Goal: Information Seeking & Learning: Find specific fact

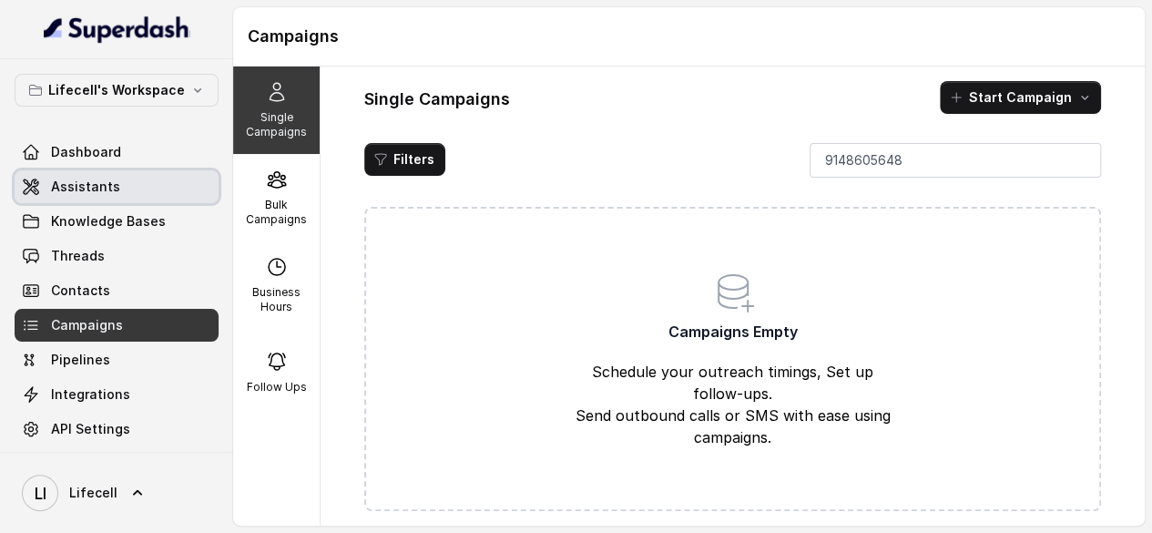
scroll to position [38, 0]
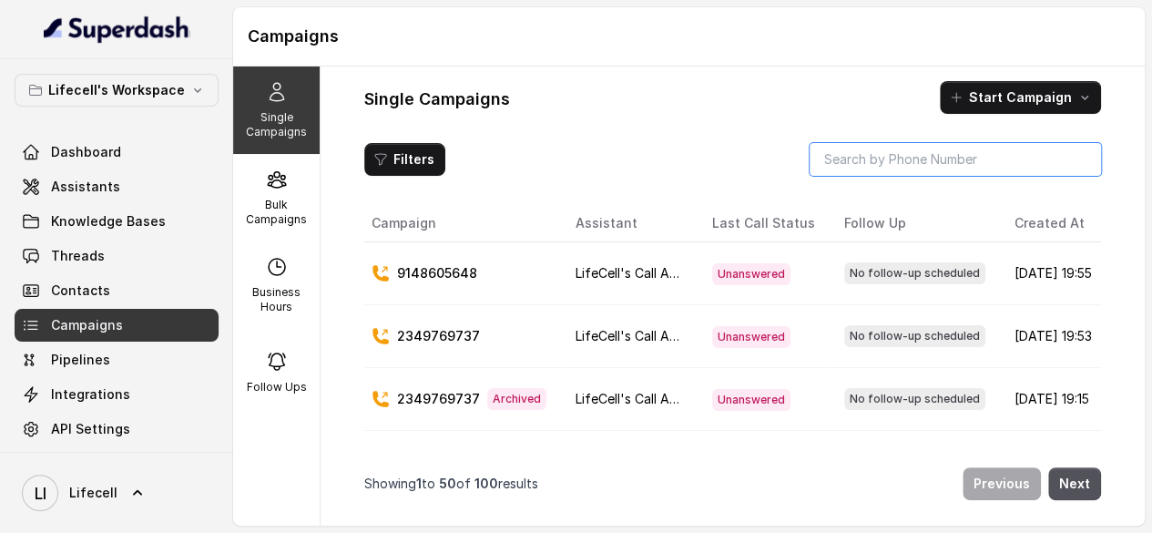
click at [837, 170] on input "search" at bounding box center [955, 159] width 291 height 33
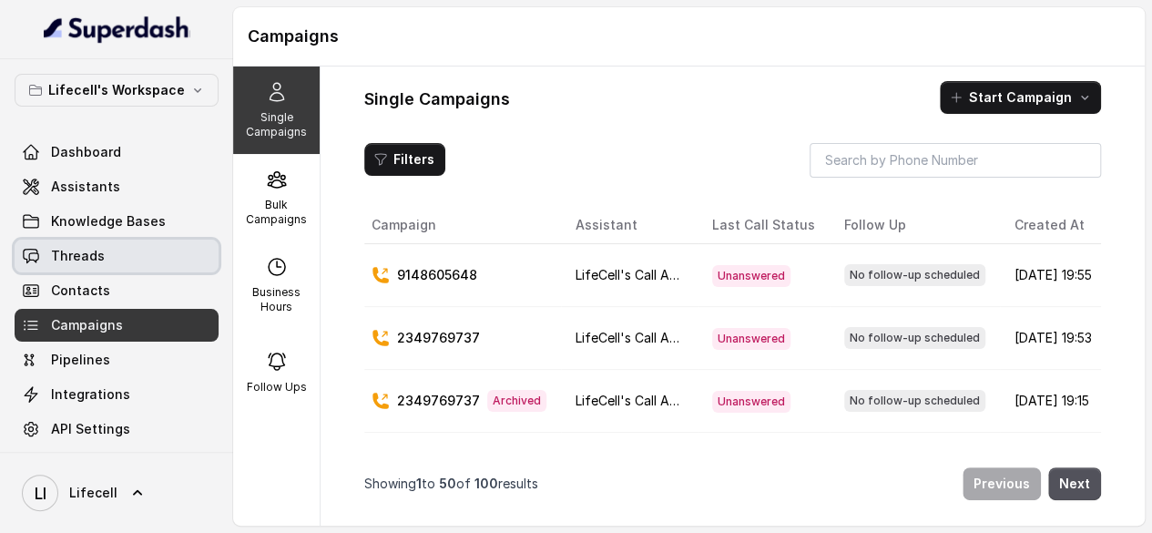
click at [104, 260] on span "Threads" at bounding box center [78, 256] width 54 height 18
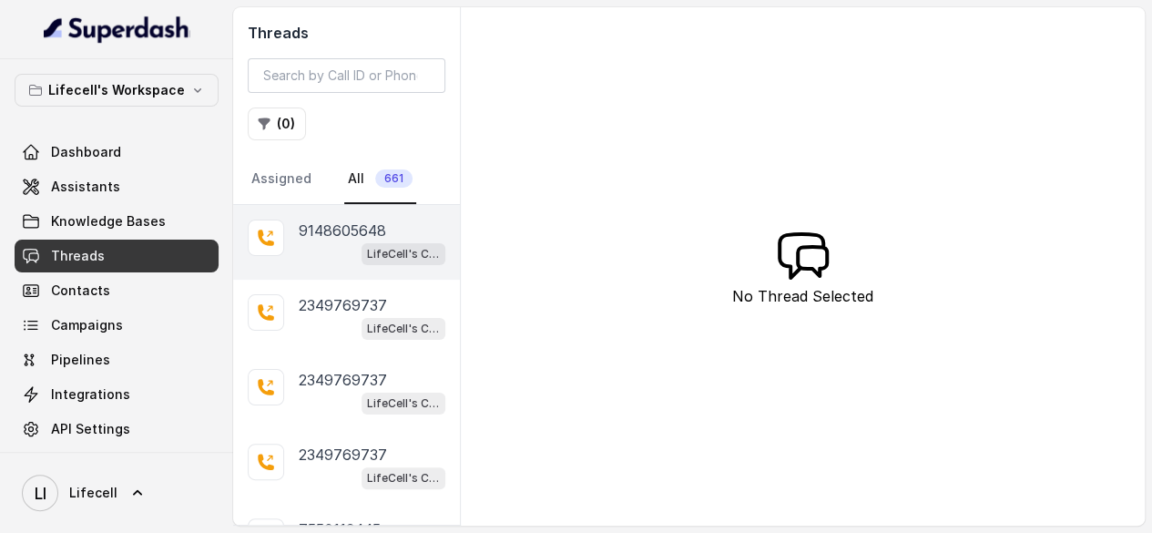
click at [373, 241] on p "9148605648" at bounding box center [342, 230] width 87 height 22
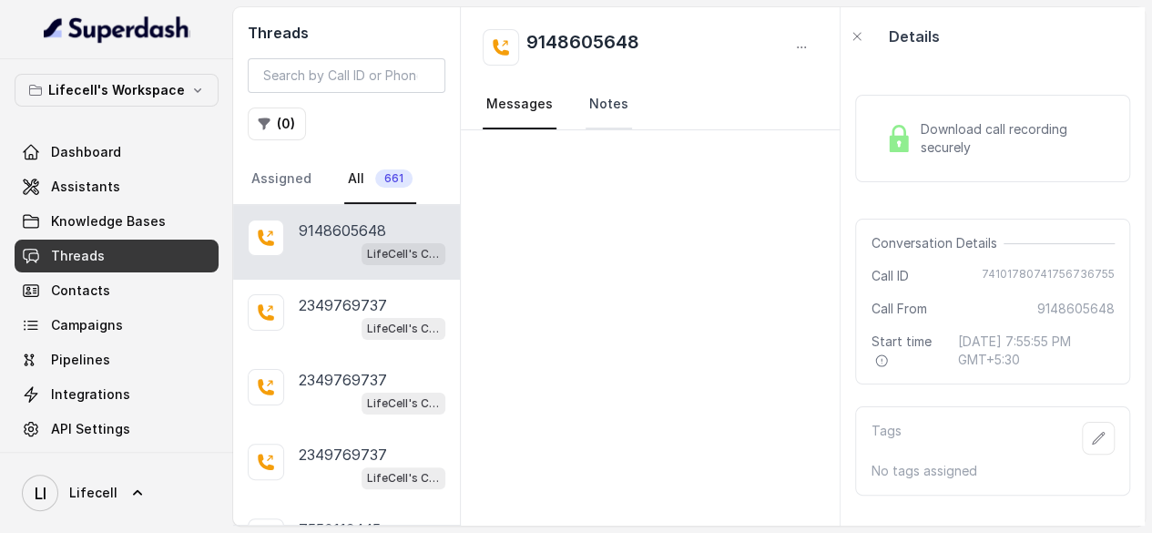
click at [605, 114] on link "Notes" at bounding box center [609, 104] width 46 height 49
click at [544, 117] on link "Messages" at bounding box center [520, 104] width 74 height 49
drag, startPoint x: 676, startPoint y: 532, endPoint x: 667, endPoint y: 551, distance: 21.2
click at [667, 532] on html "Lifecell's Workspace Dashboard Assistants Knowledge Bases Threads Contacts Camp…" at bounding box center [576, 266] width 1152 height 533
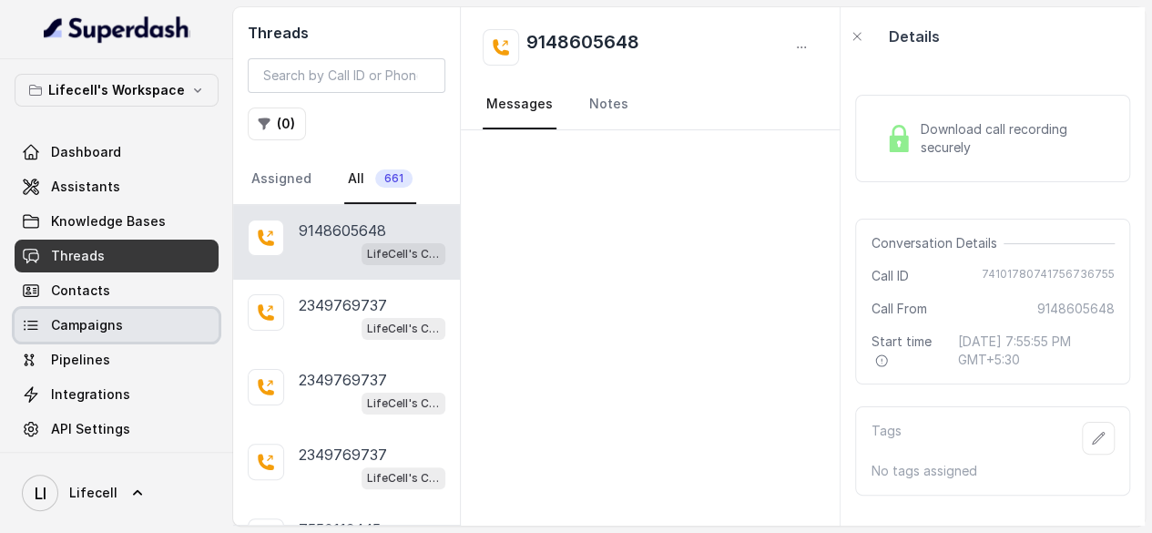
click at [91, 334] on span "Campaigns" at bounding box center [87, 325] width 72 height 18
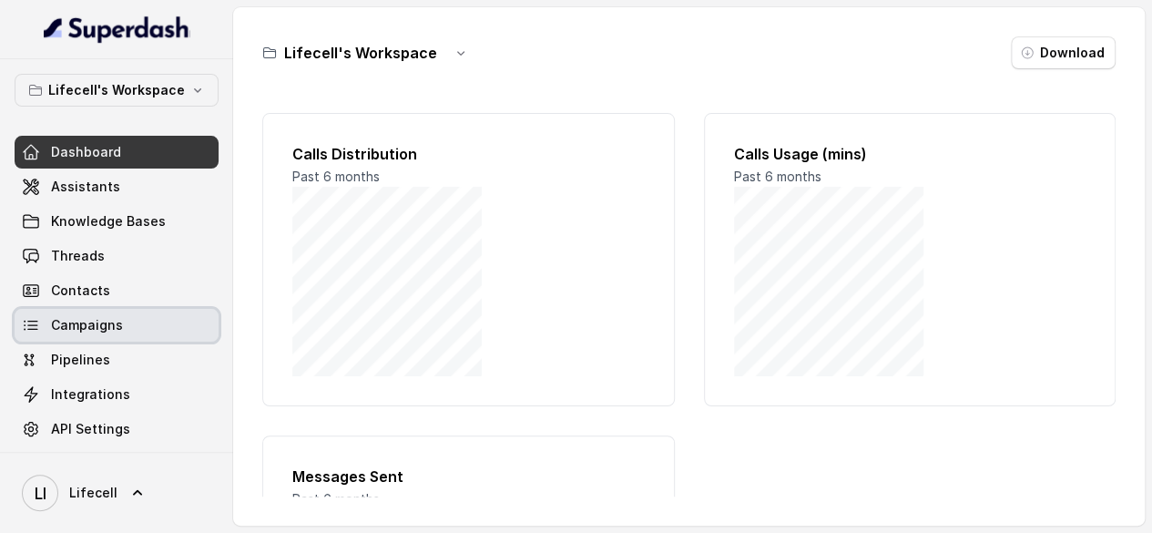
click at [131, 342] on link "Campaigns" at bounding box center [117, 325] width 204 height 33
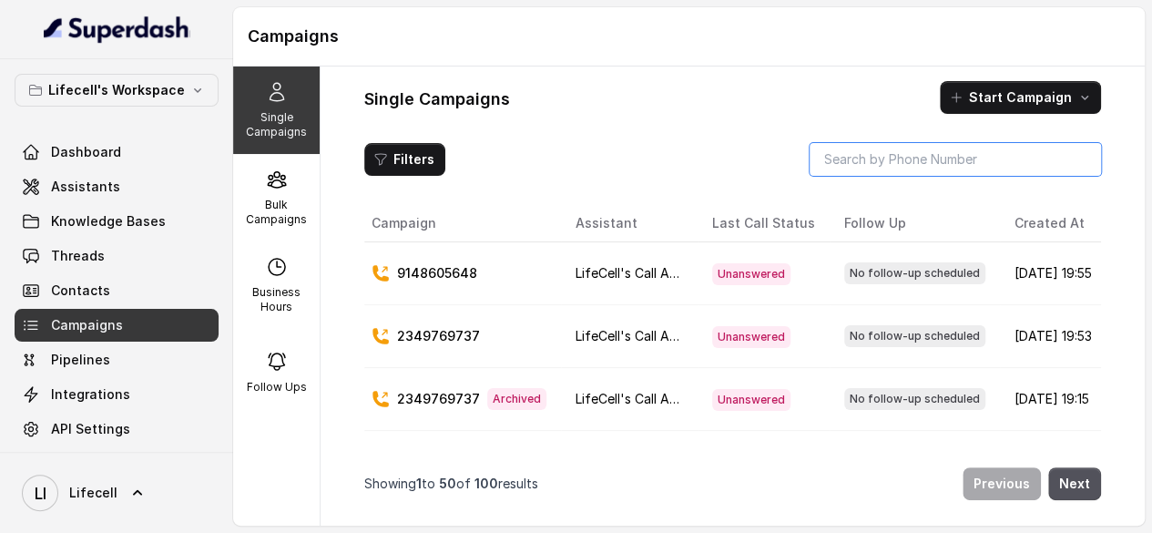
click at [887, 170] on input "search" at bounding box center [955, 159] width 291 height 33
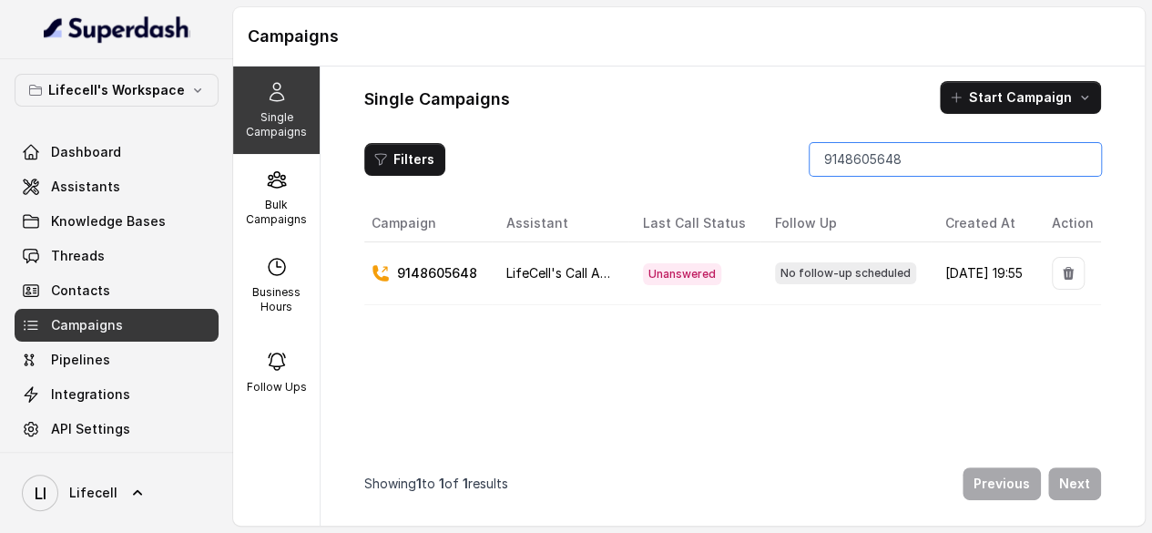
scroll to position [0, 99]
type input "9148605648"
click at [968, 285] on td "[DATE] 19:55" at bounding box center [984, 275] width 107 height 63
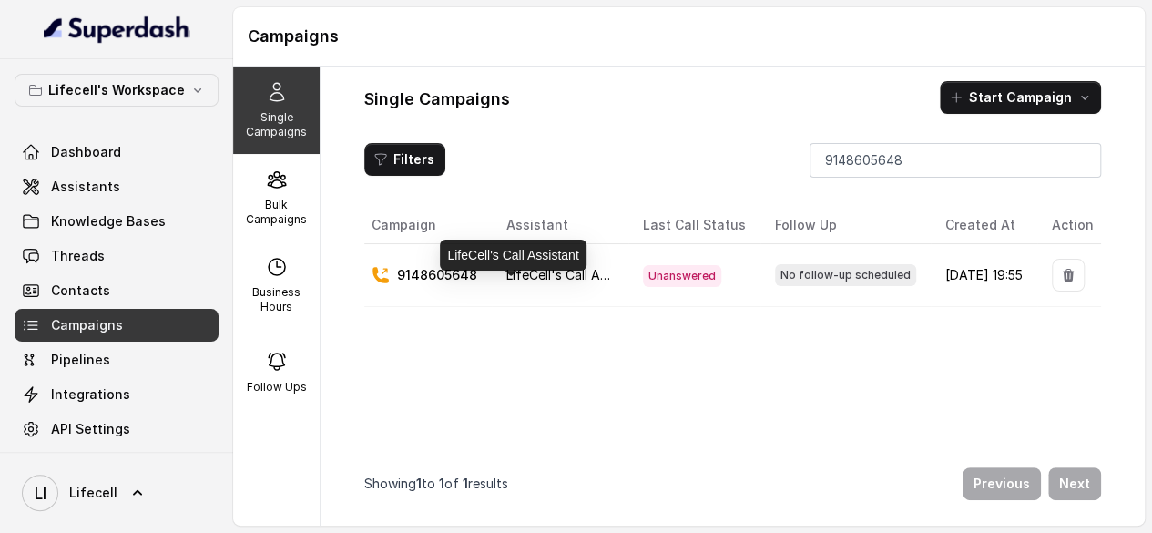
click at [512, 282] on span "LifeCell's Call Assistant" at bounding box center [576, 274] width 141 height 15
click at [521, 258] on div "LifeCell's Call Assistant" at bounding box center [513, 255] width 146 height 31
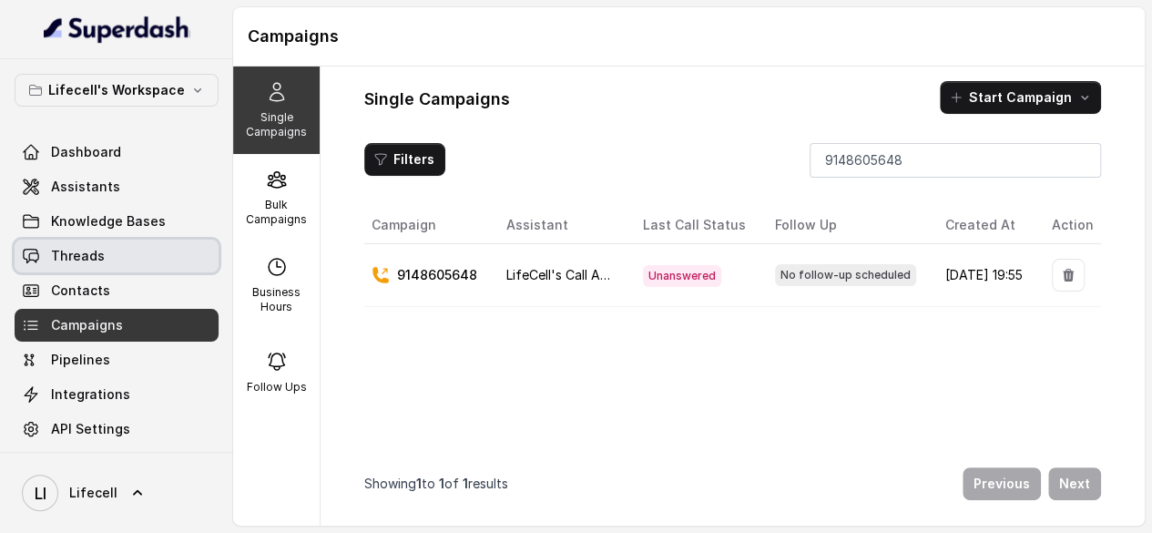
click at [82, 272] on link "Threads" at bounding box center [117, 256] width 204 height 33
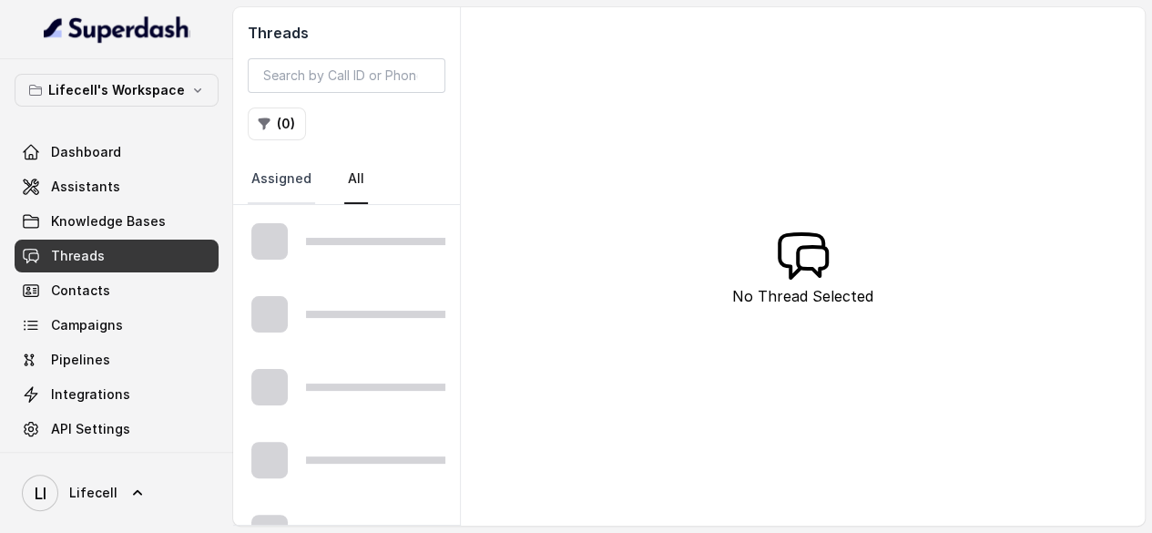
click at [306, 193] on link "Assigned" at bounding box center [281, 179] width 67 height 49
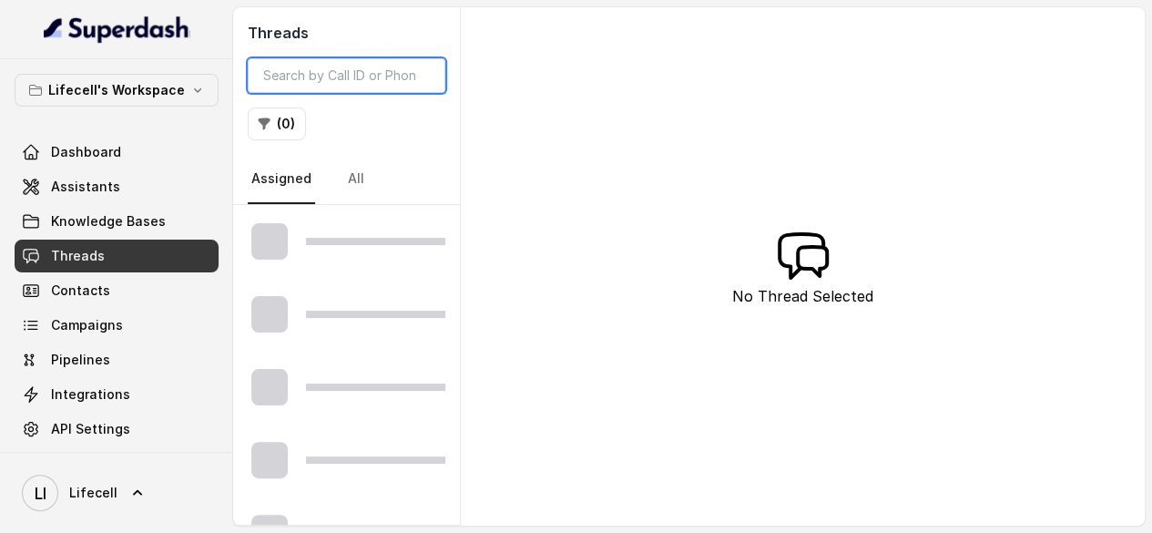
click at [350, 76] on input "search" at bounding box center [347, 75] width 198 height 35
click at [358, 77] on input "search" at bounding box center [347, 75] width 198 height 35
type input "9148605648"
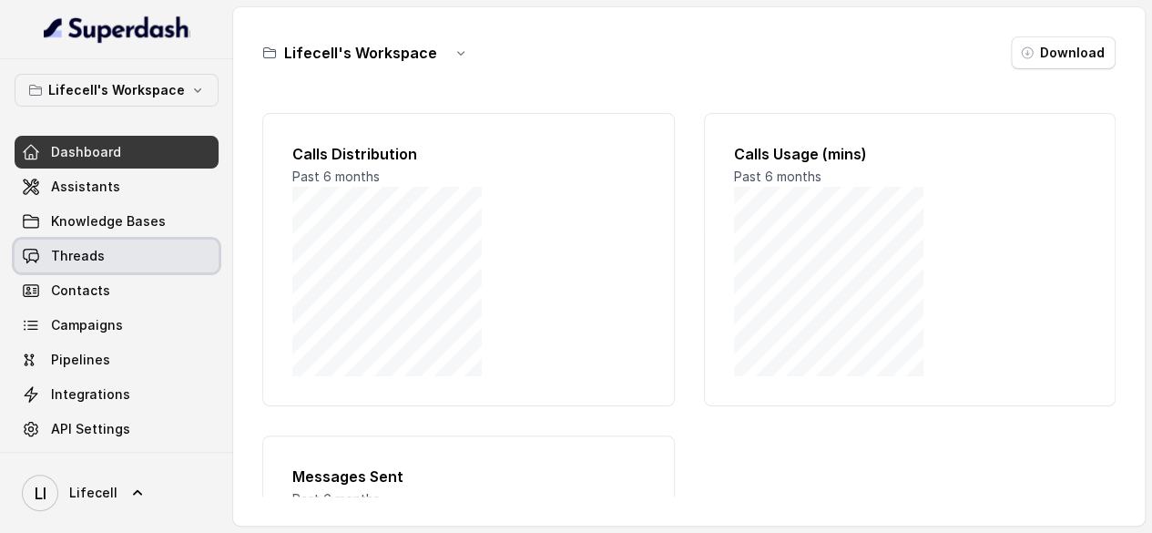
click at [87, 265] on span "Threads" at bounding box center [78, 256] width 54 height 18
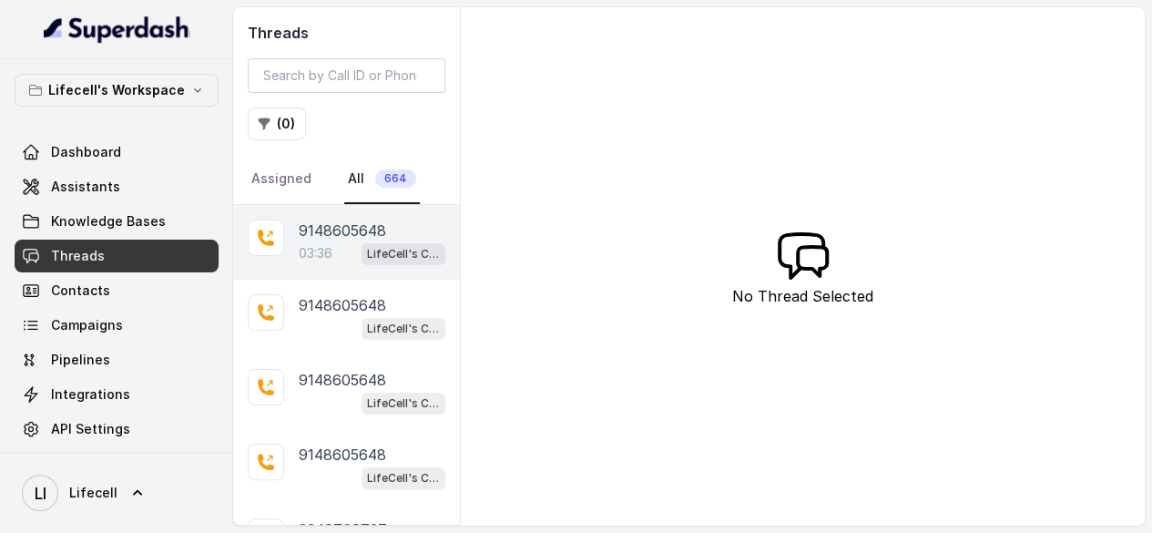
click at [367, 255] on div "LifeCell's Call Assistant" at bounding box center [404, 253] width 84 height 24
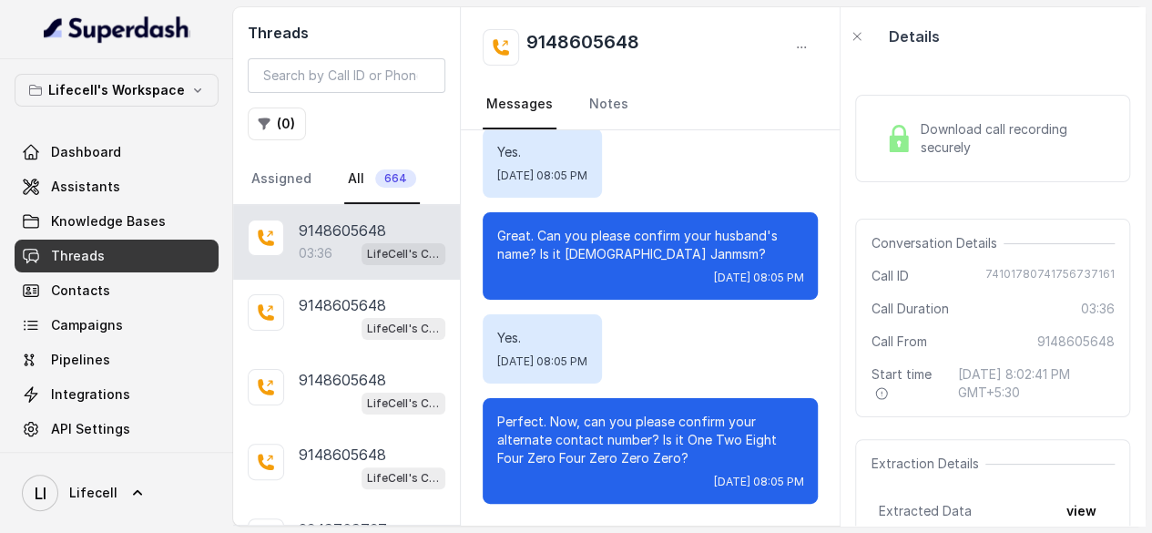
click at [974, 138] on span "Download call recording securely" at bounding box center [1014, 138] width 188 height 36
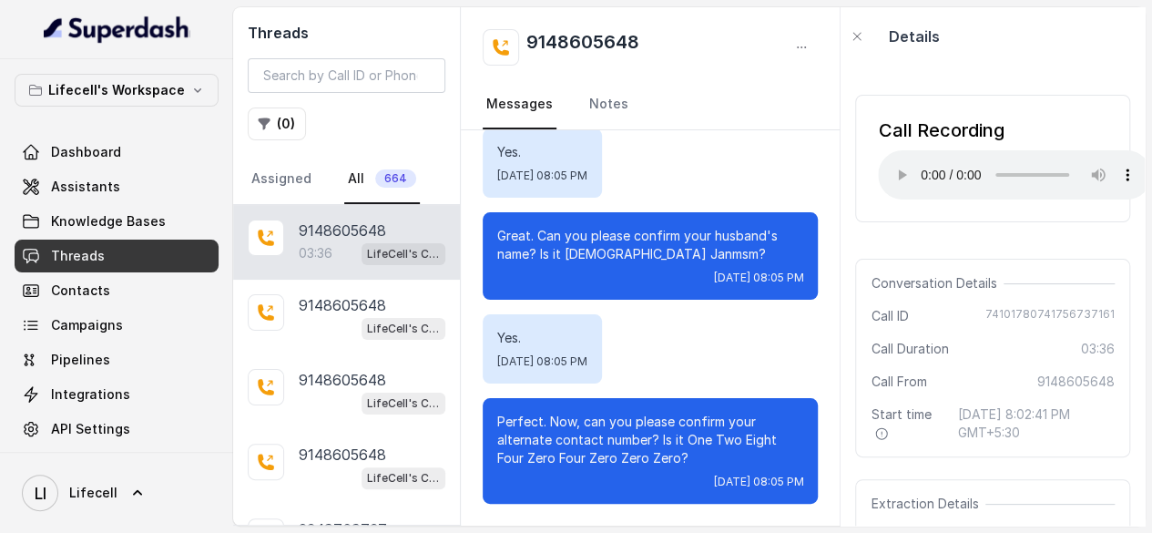
click at [793, 160] on div "Yes. [DATE] 08:05 PM" at bounding box center [650, 162] width 335 height 69
click at [972, 325] on div "Call ID [PHONE_NUMBER]" at bounding box center [993, 316] width 244 height 18
drag, startPoint x: 972, startPoint y: 329, endPoint x: 1087, endPoint y: 328, distance: 115.7
click at [1087, 325] on div "Call ID [PHONE_NUMBER]" at bounding box center [993, 316] width 244 height 18
copy span "74101780741756737161"
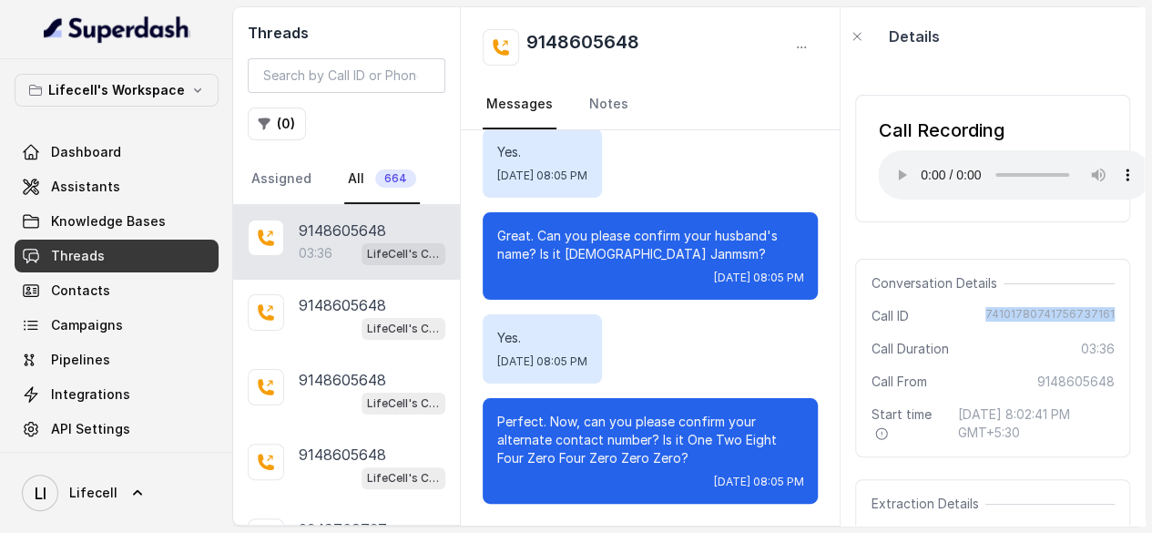
copy span "74101780741756737161"
drag, startPoint x: 871, startPoint y: 329, endPoint x: 1111, endPoint y: 345, distance: 241.0
click at [1111, 345] on div "Conversation Details Call ID [PHONE_NUMBER] Call Duration 03:36 Call From [PHON…" at bounding box center [992, 358] width 275 height 199
click at [1093, 349] on div "Conversation Details Call ID [PHONE_NUMBER] Call Duration 03:36 Call From [PHON…" at bounding box center [992, 358] width 275 height 199
drag, startPoint x: 879, startPoint y: 332, endPoint x: 1101, endPoint y: 330, distance: 222.2
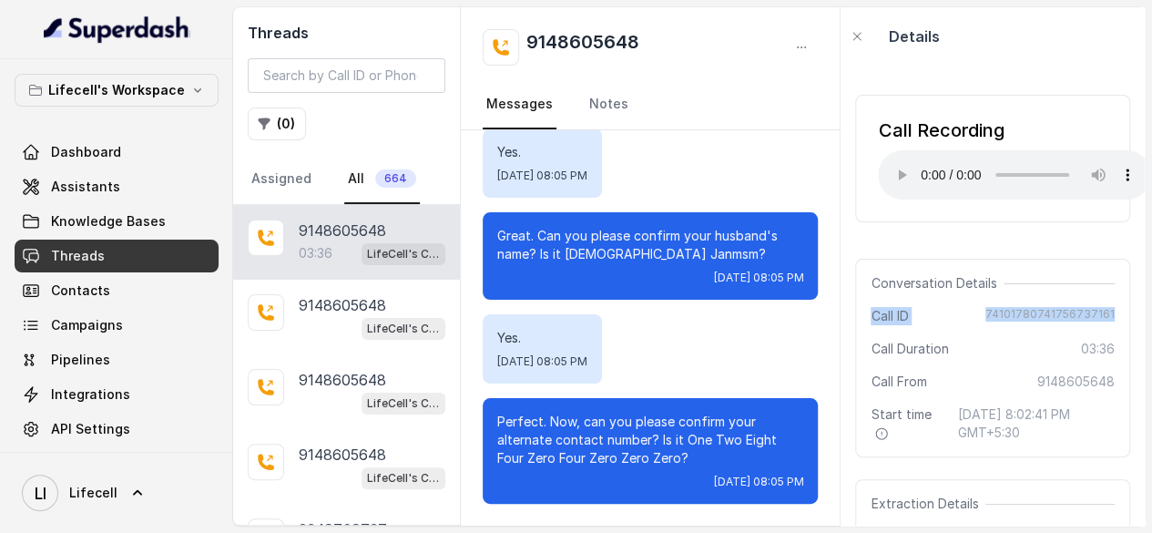
click at [1101, 330] on div "Conversation Details Call ID [PHONE_NUMBER] Call Duration 03:36 Call From [PHON…" at bounding box center [992, 358] width 275 height 199
copy div "Call ID [PHONE_NUMBER]"
click at [938, 319] on div "Conversation Details Call ID [PHONE_NUMBER] Call Duration 03:36 Call From [PHON…" at bounding box center [992, 358] width 275 height 199
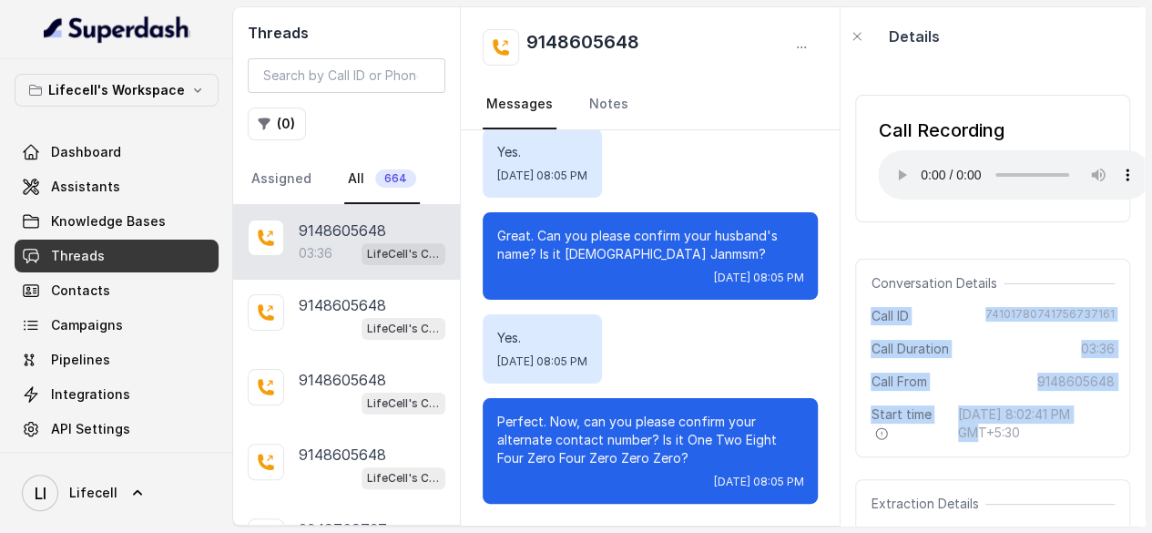
scroll to position [0, 27]
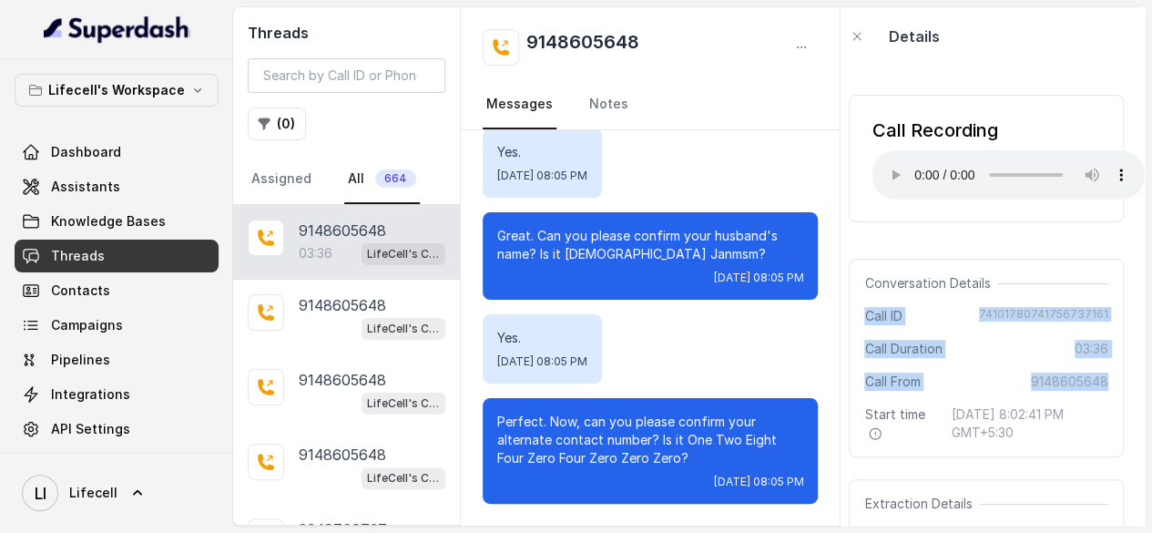
drag, startPoint x: 877, startPoint y: 327, endPoint x: 1078, endPoint y: 397, distance: 213.1
click at [1078, 397] on div "Conversation Details Call ID [PHONE_NUMBER] Call Duration 03:36 Call From [PHON…" at bounding box center [986, 358] width 275 height 199
copy div "Call ID [PHONE_NUMBER] Call Duration 03:36 Call From [PHONE_NUMBER]"
click at [863, 41] on icon "button" at bounding box center [857, 36] width 15 height 15
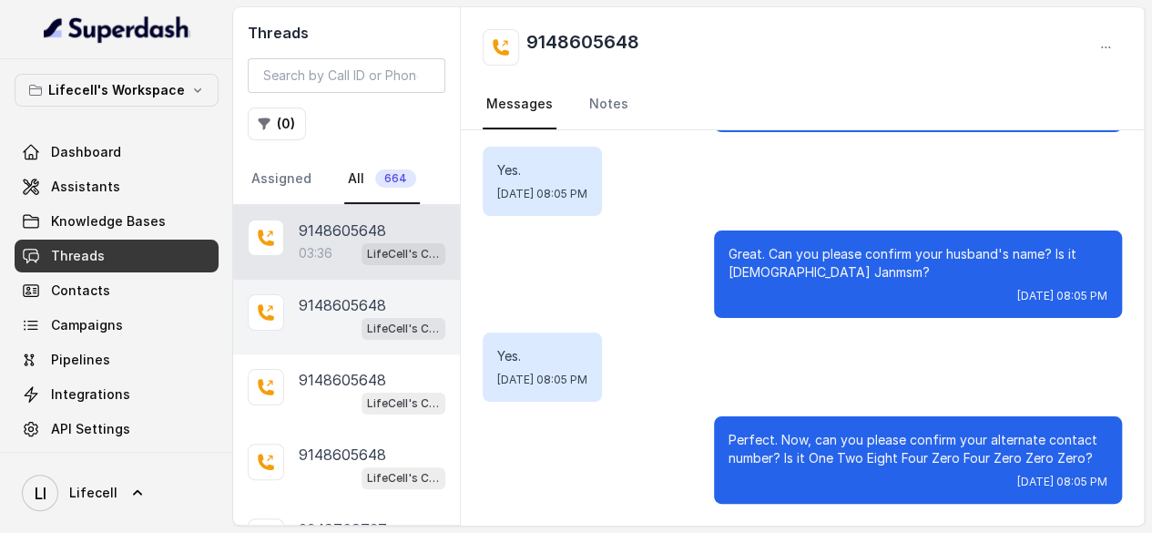
click at [361, 316] on p "9148605648" at bounding box center [342, 305] width 87 height 22
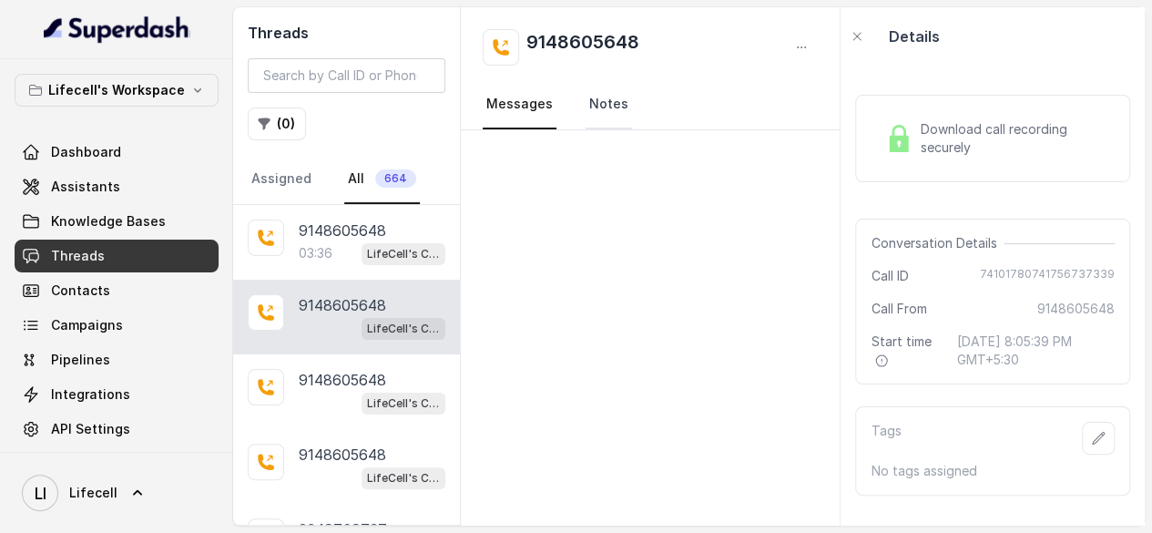
click at [628, 111] on link "Notes" at bounding box center [609, 104] width 46 height 49
click at [537, 124] on link "Messages" at bounding box center [520, 104] width 74 height 49
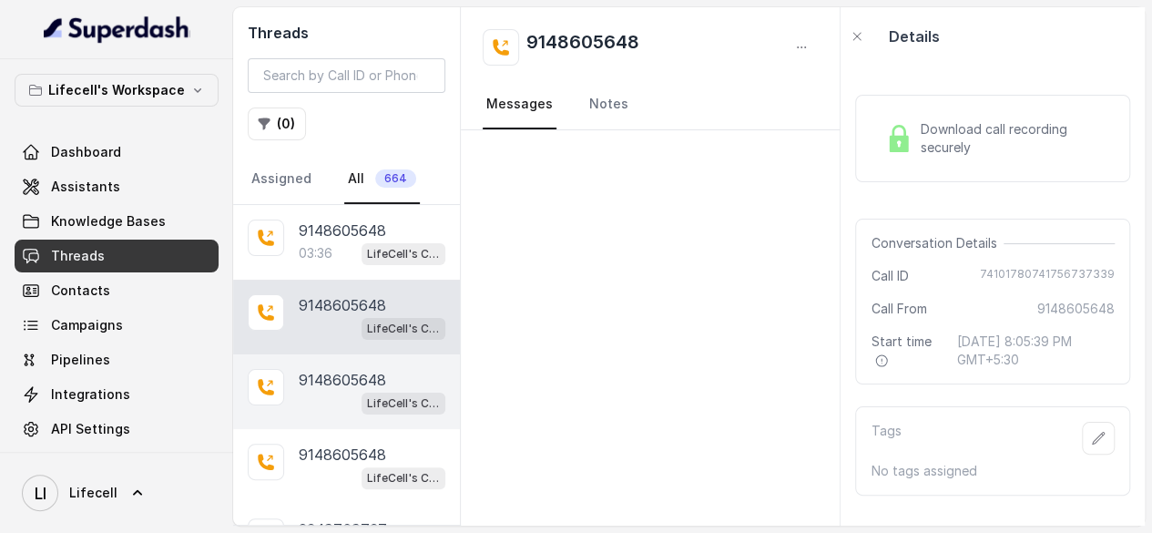
click at [375, 391] on p "9148605648" at bounding box center [342, 380] width 87 height 22
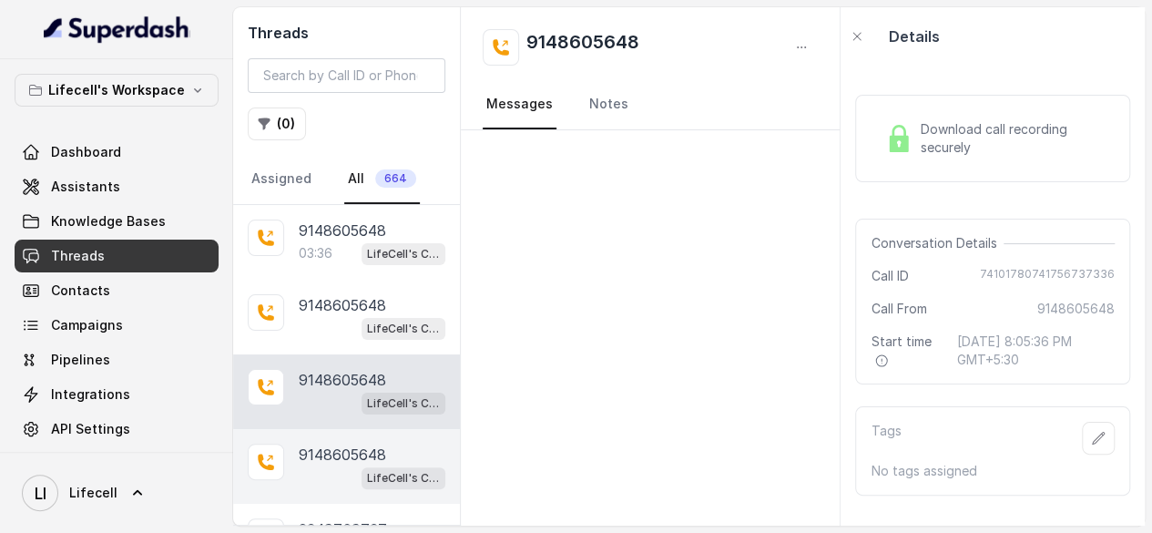
click at [359, 465] on p "9148605648" at bounding box center [342, 455] width 87 height 22
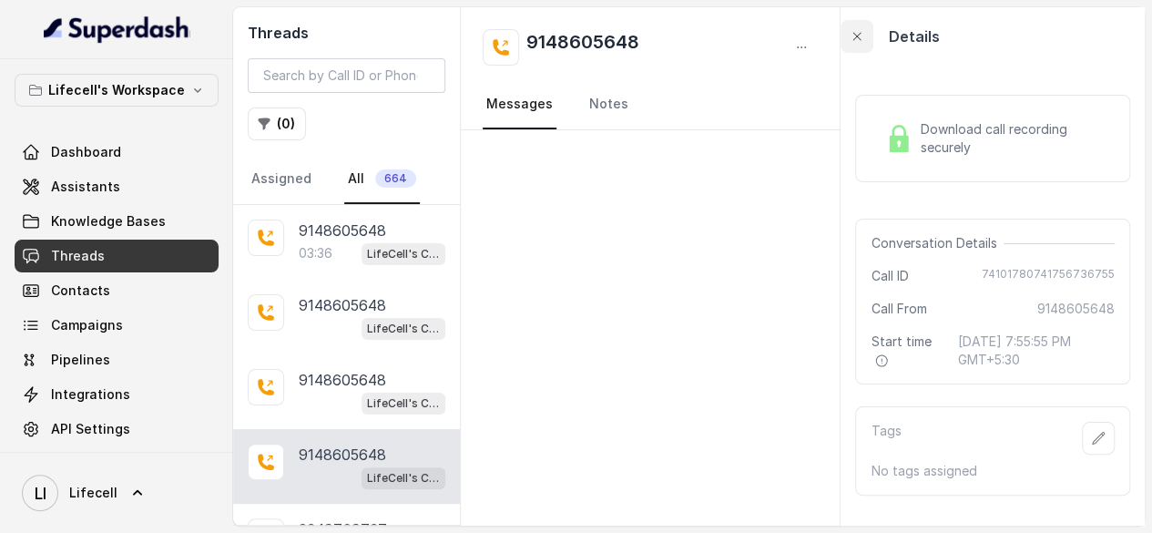
click at [860, 37] on icon "button" at bounding box center [857, 36] width 15 height 15
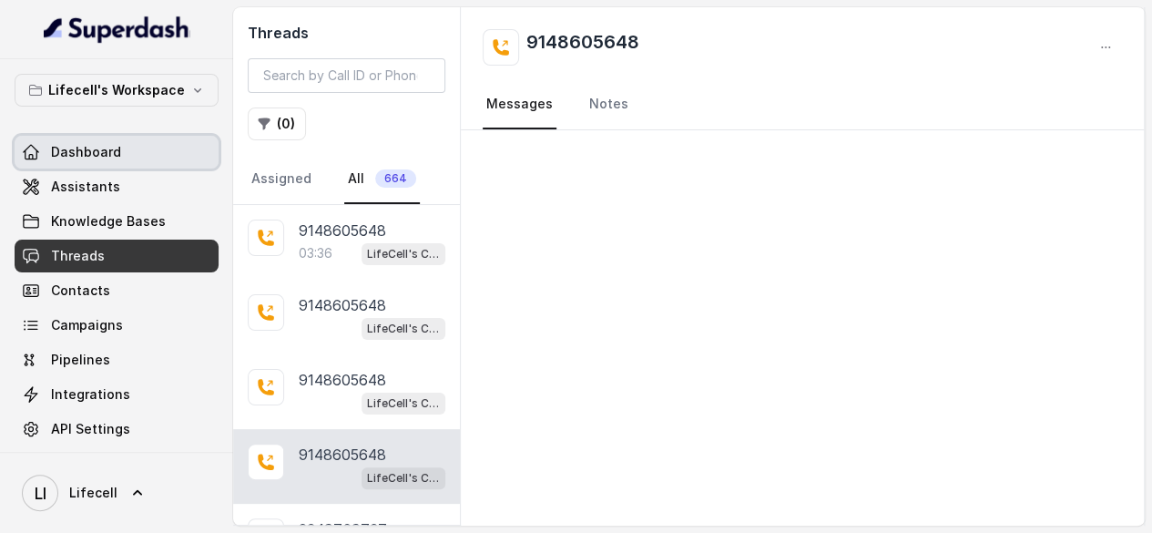
click at [140, 168] on link "Dashboard" at bounding box center [117, 152] width 204 height 33
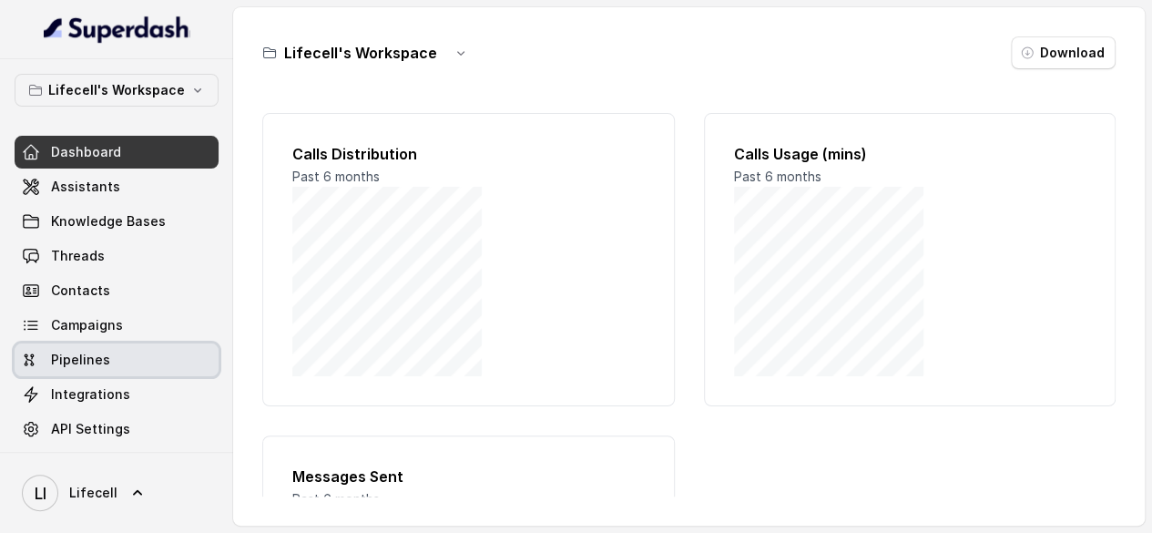
click at [110, 369] on span "Pipelines" at bounding box center [80, 360] width 59 height 18
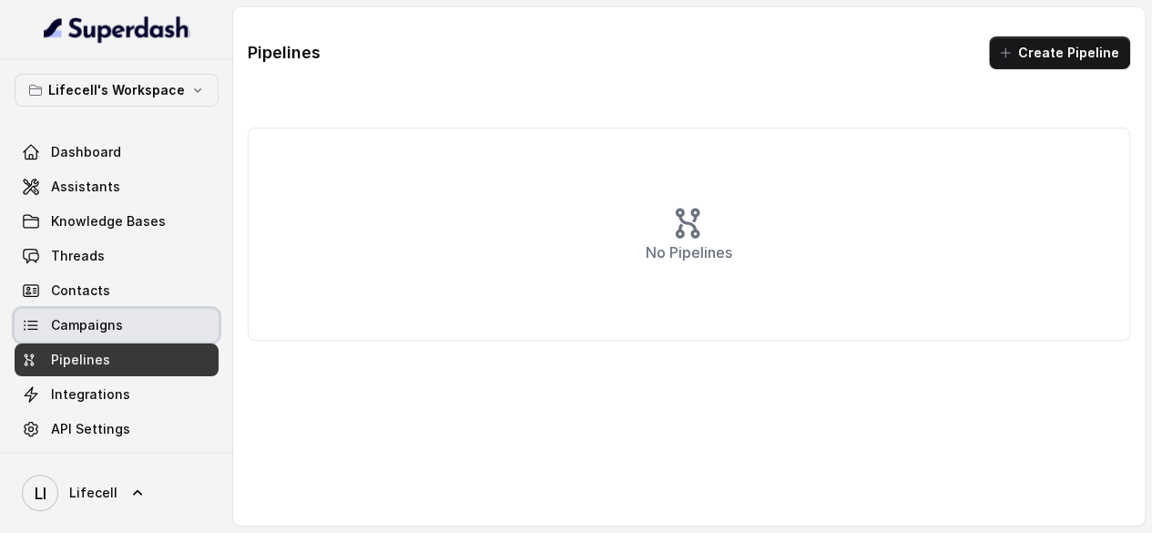
click at [100, 334] on span "Campaigns" at bounding box center [87, 325] width 72 height 18
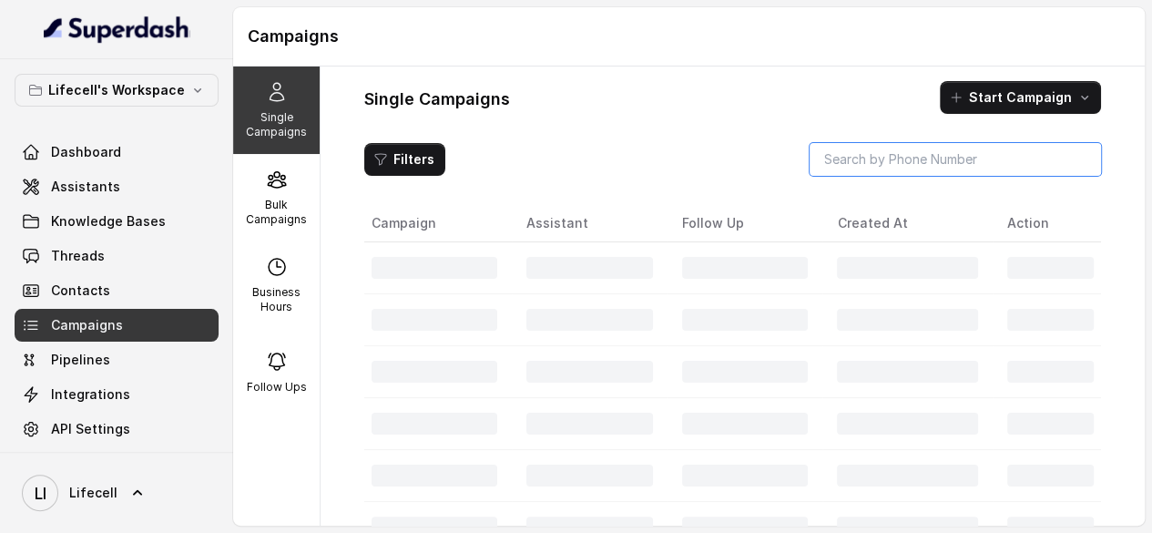
click at [834, 171] on input "search" at bounding box center [955, 159] width 291 height 33
type input "9148605648"
